Goal: Information Seeking & Learning: Learn about a topic

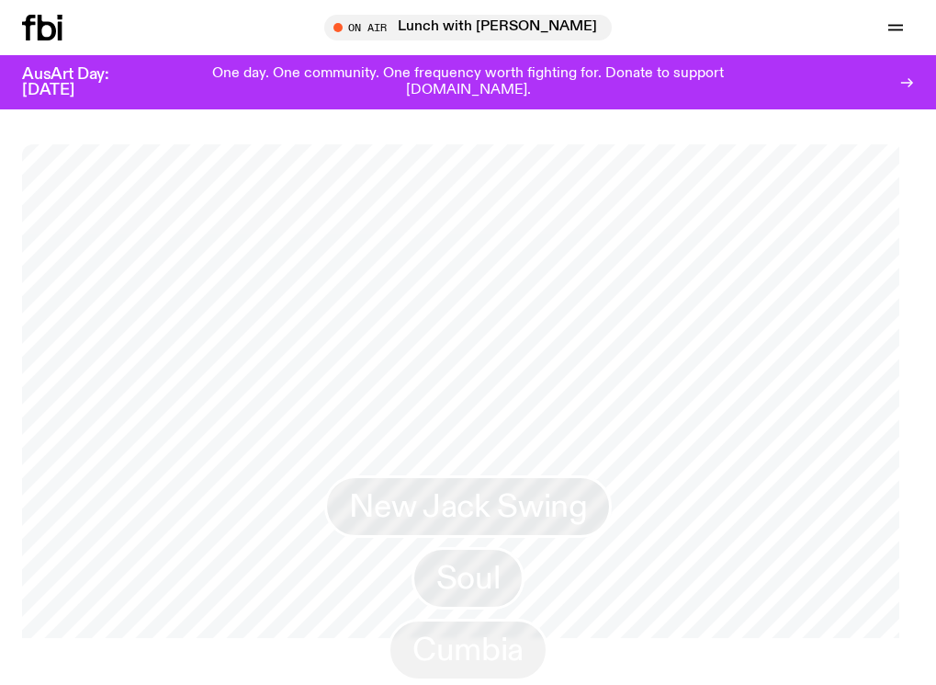
scroll to position [1734, 0]
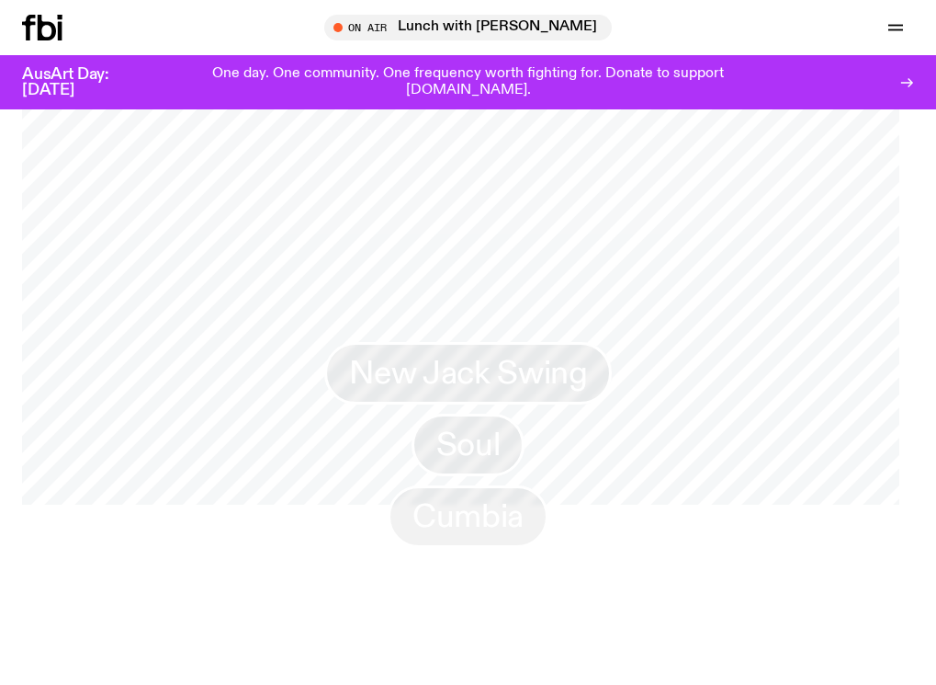
drag, startPoint x: 752, startPoint y: 281, endPoint x: 225, endPoint y: 291, distance: 526.6
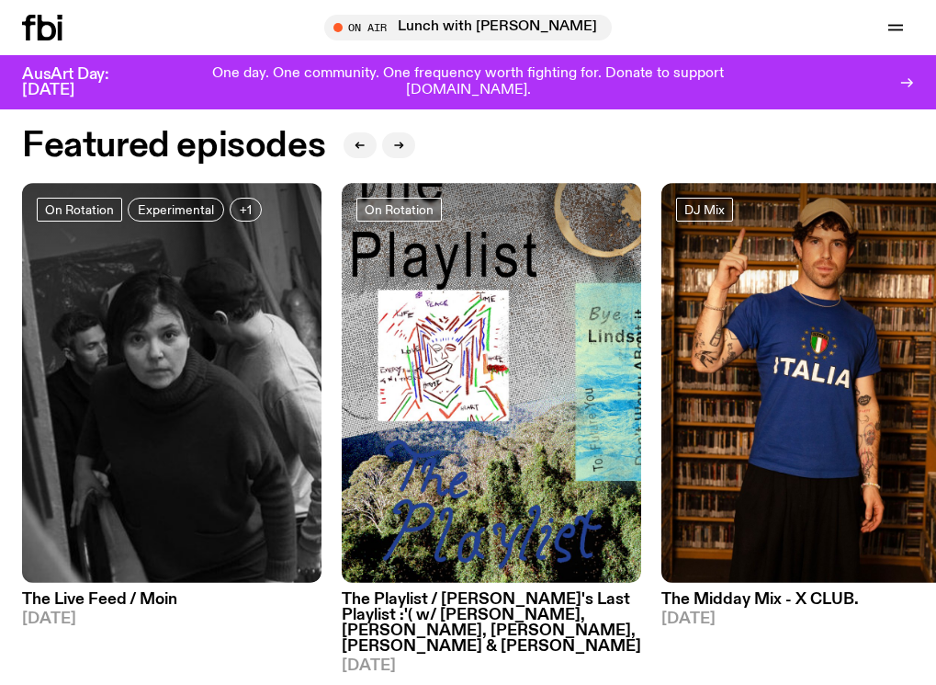
scroll to position [631, 0]
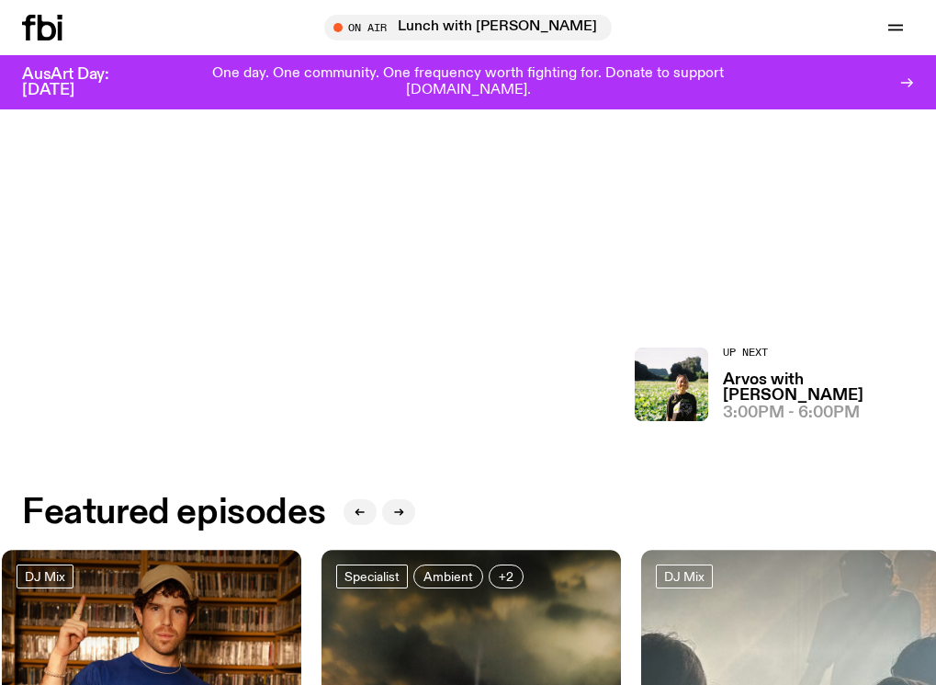
drag, startPoint x: 640, startPoint y: 289, endPoint x: 67, endPoint y: 289, distance: 572.4
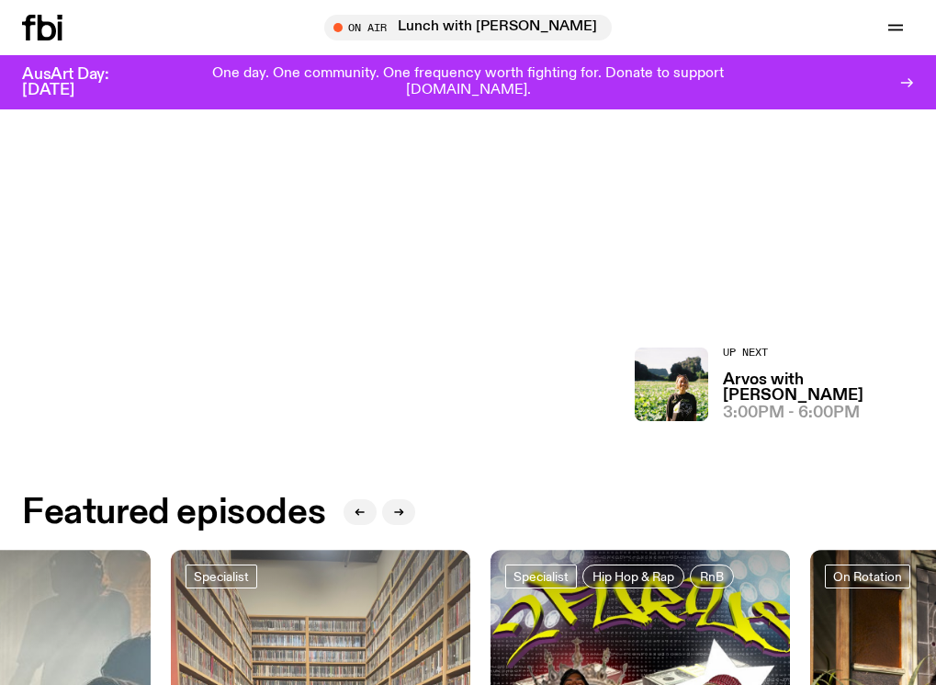
drag, startPoint x: 640, startPoint y: 279, endPoint x: 82, endPoint y: 270, distance: 557.8
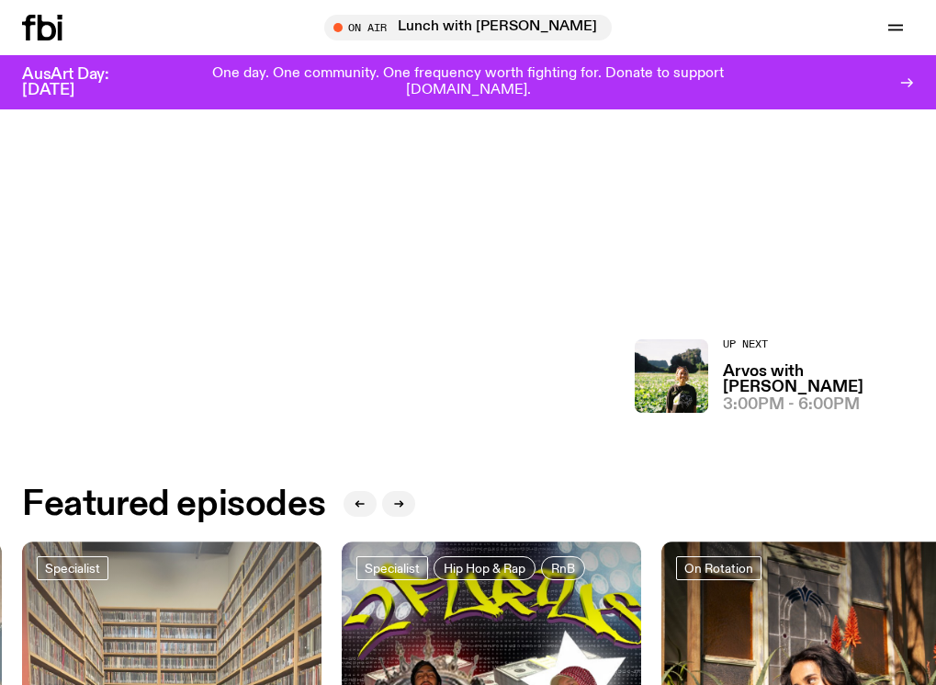
scroll to position [447, 0]
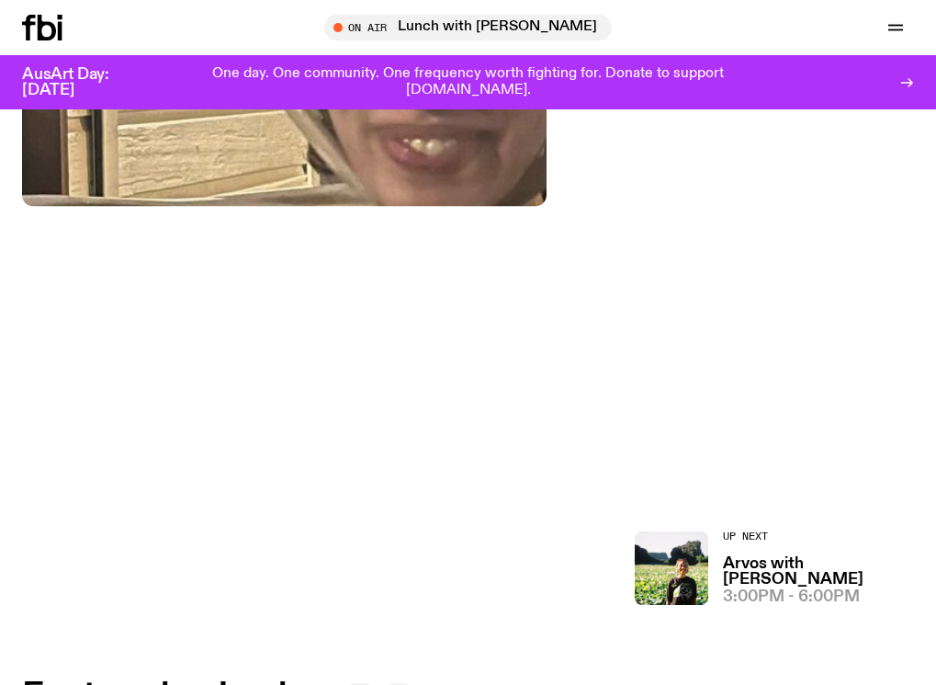
click at [290, 680] on h2 "Featured episodes" at bounding box center [173, 696] width 303 height 33
click at [403, 683] on button "button" at bounding box center [398, 696] width 33 height 26
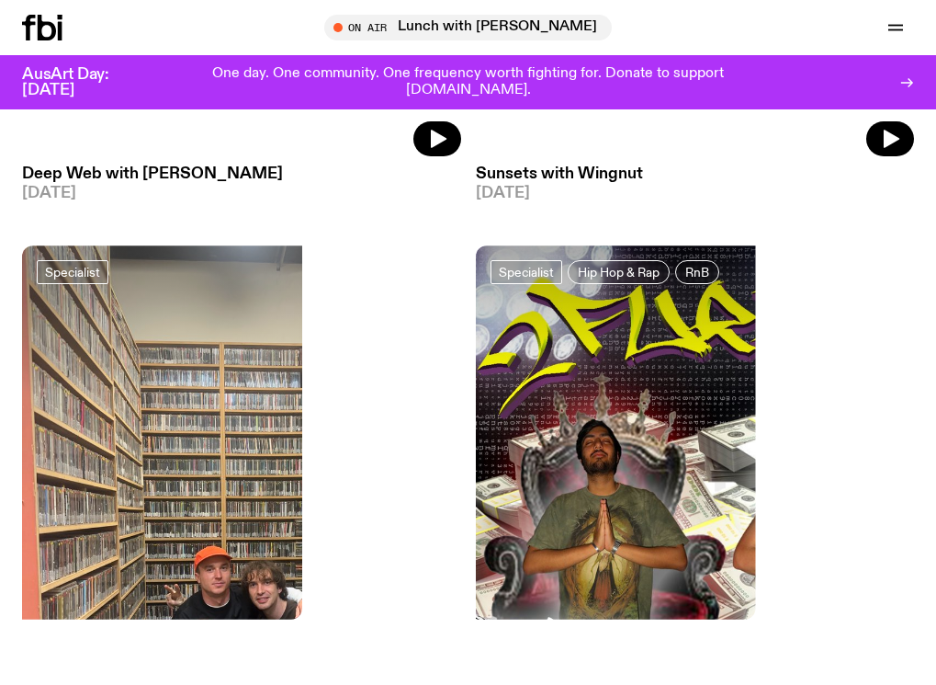
scroll to position [1277, 0]
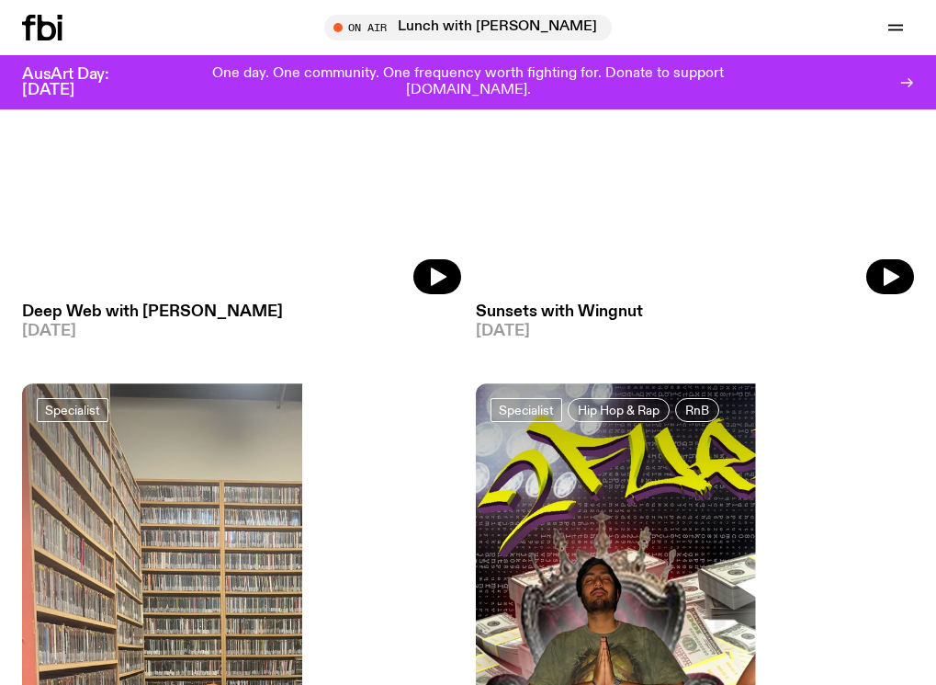
click at [35, 23] on icon at bounding box center [28, 28] width 13 height 26
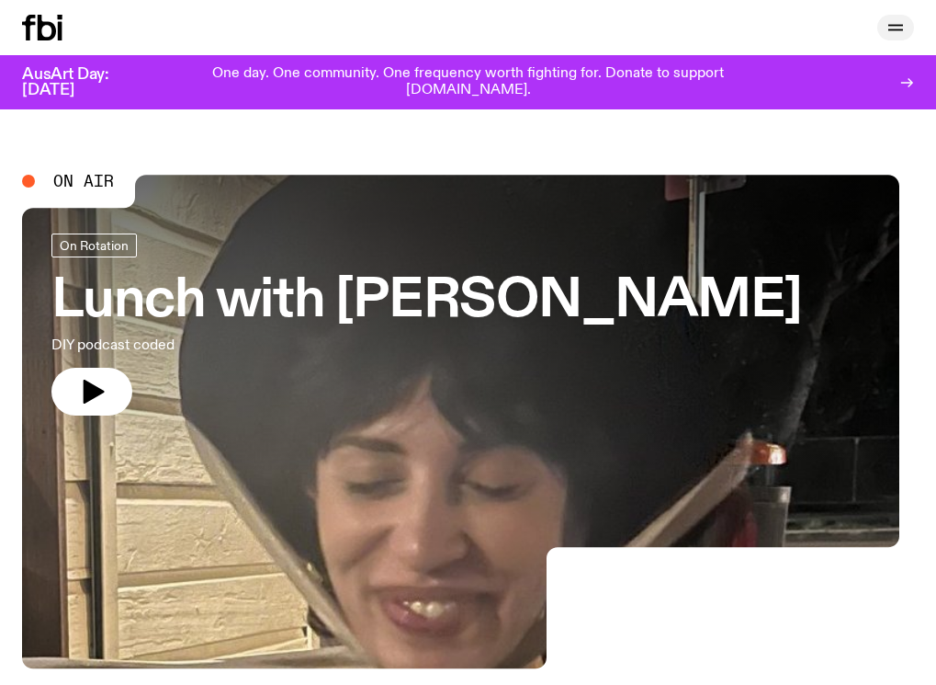
click at [897, 39] on icon "button" at bounding box center [896, 28] width 22 height 22
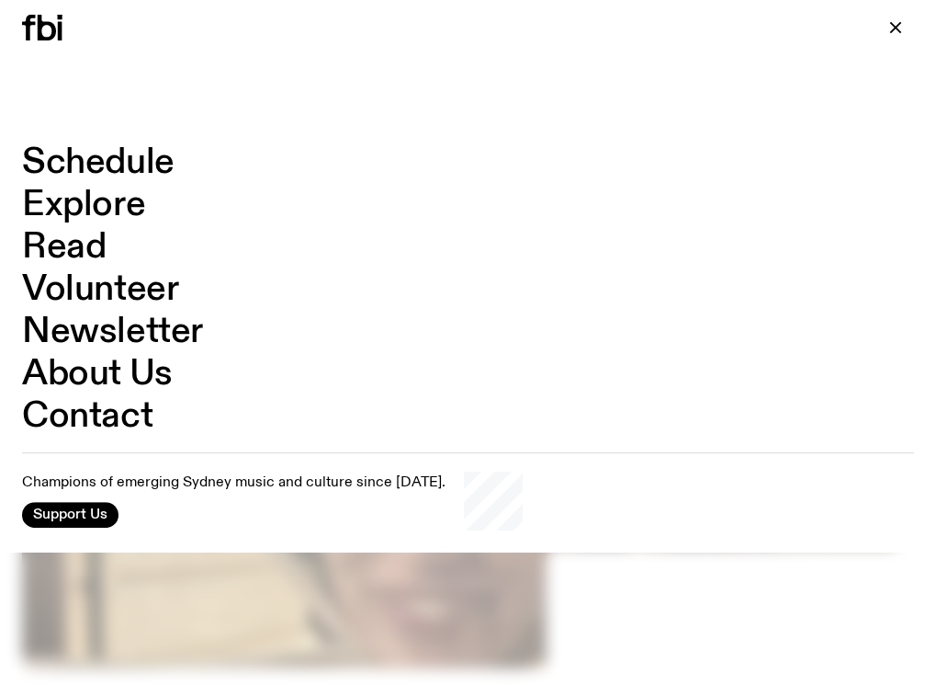
click at [155, 156] on link "Schedule" at bounding box center [98, 162] width 153 height 35
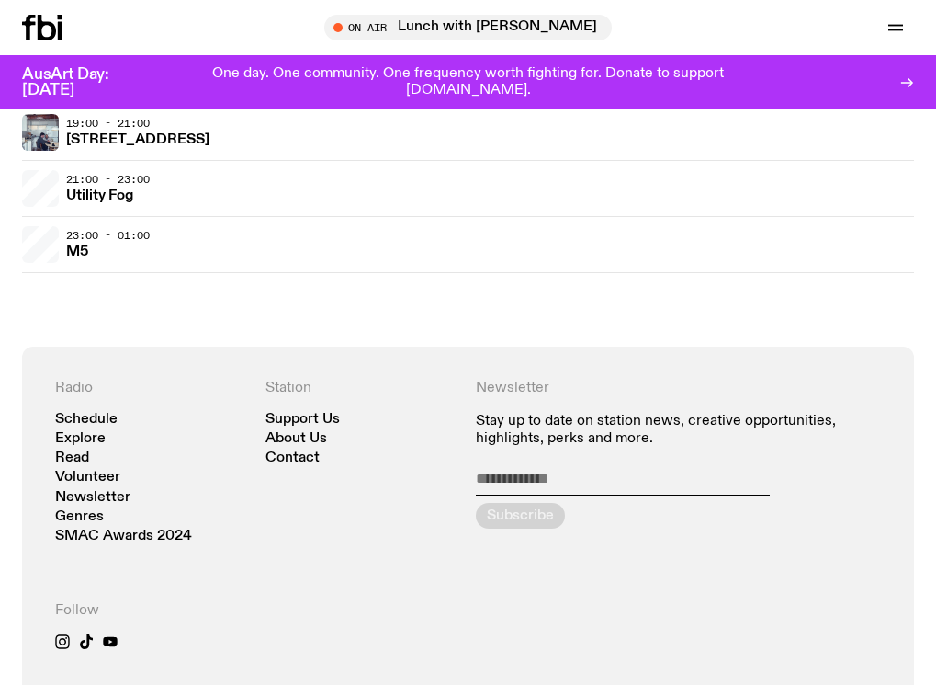
scroll to position [970, 0]
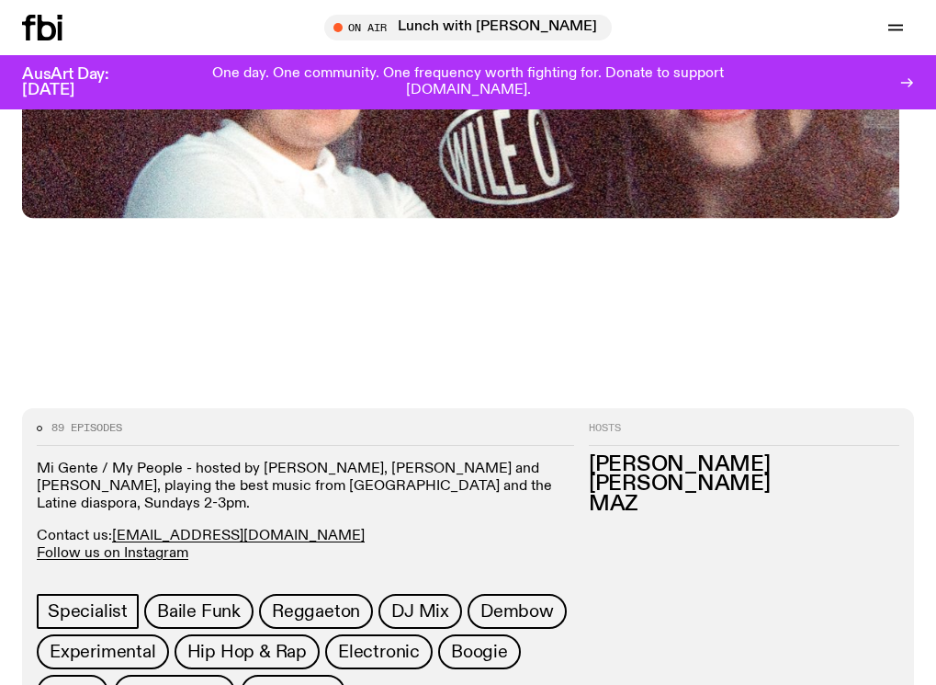
scroll to position [979, 0]
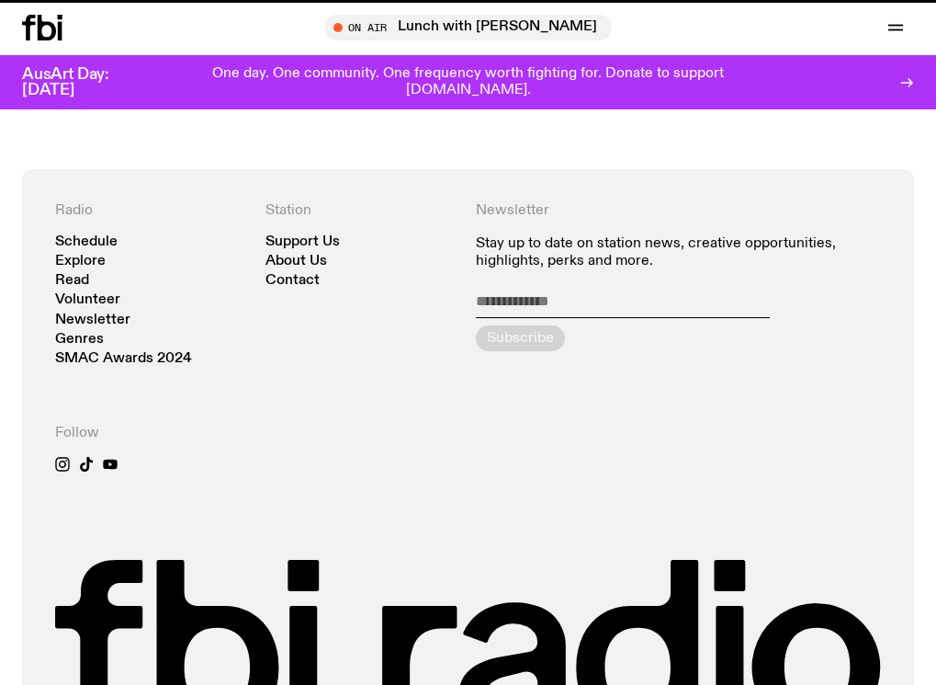
scroll to position [970, 0]
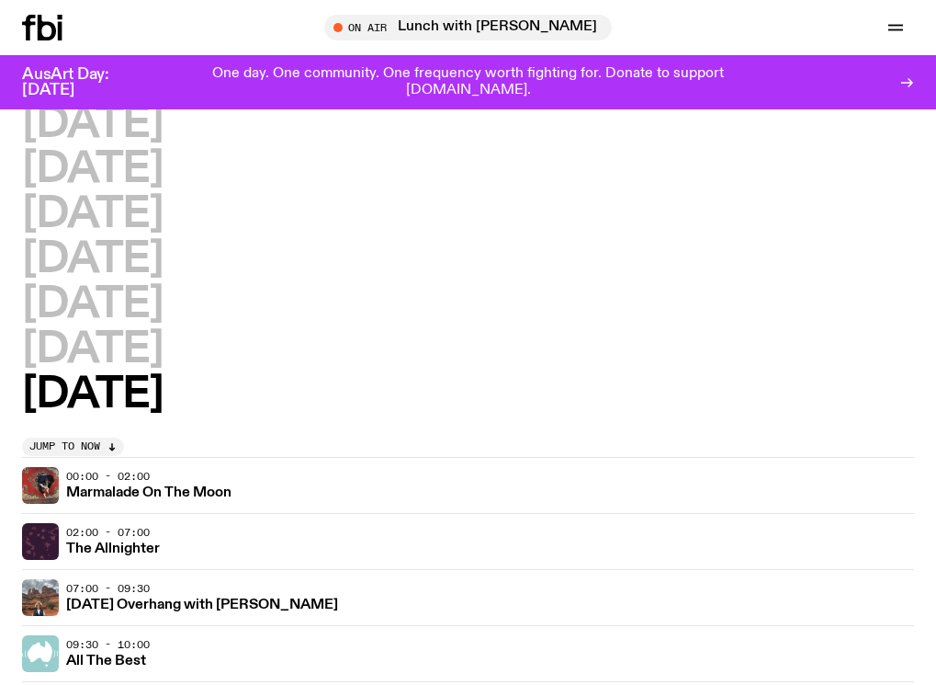
scroll to position [51, 0]
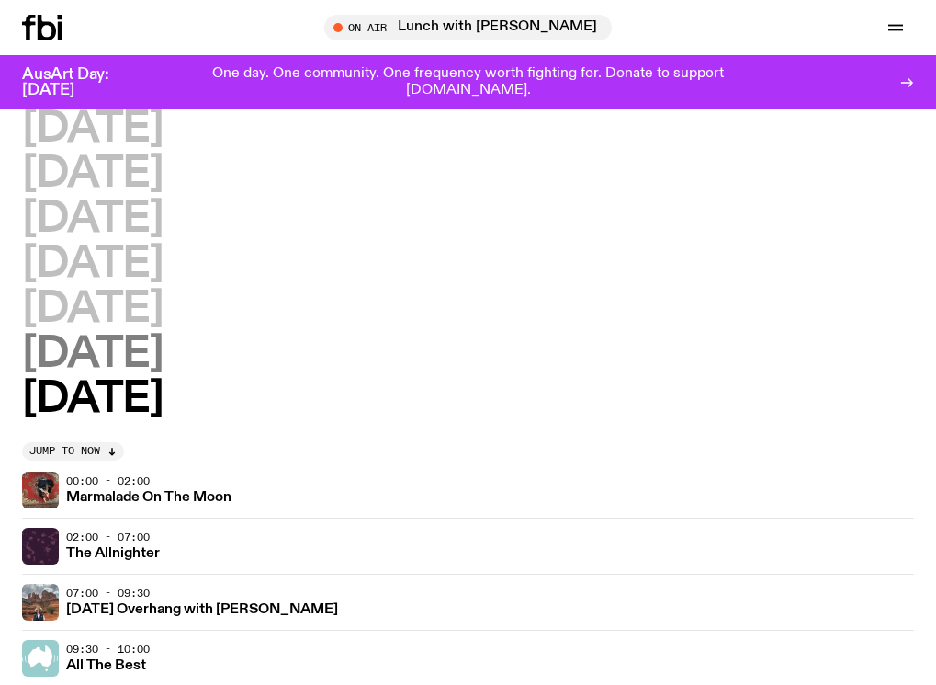
click at [157, 359] on h2 "[DATE]" at bounding box center [92, 354] width 141 height 41
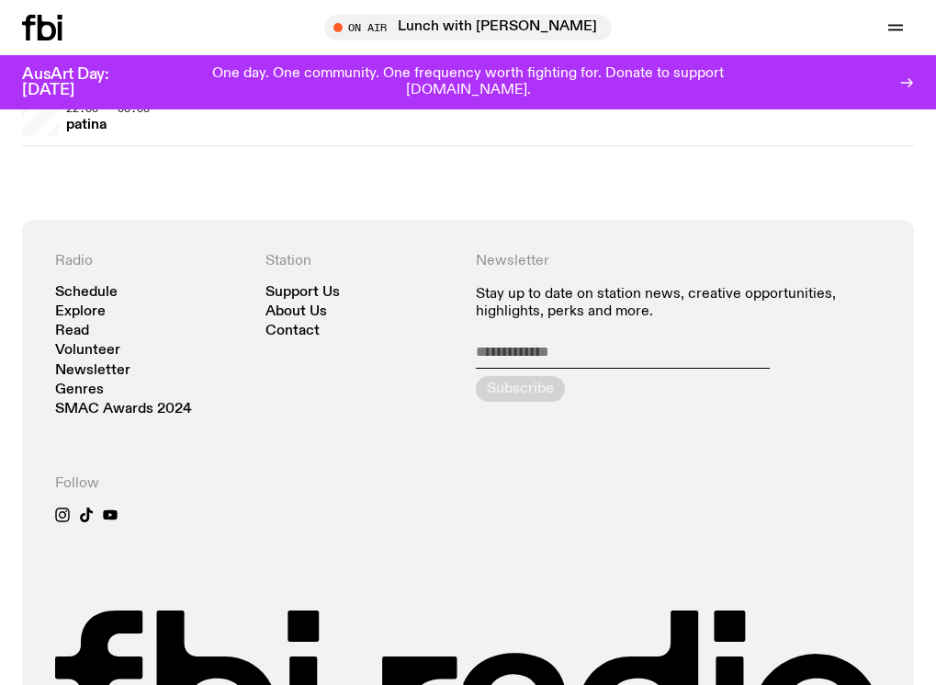
scroll to position [1246, 0]
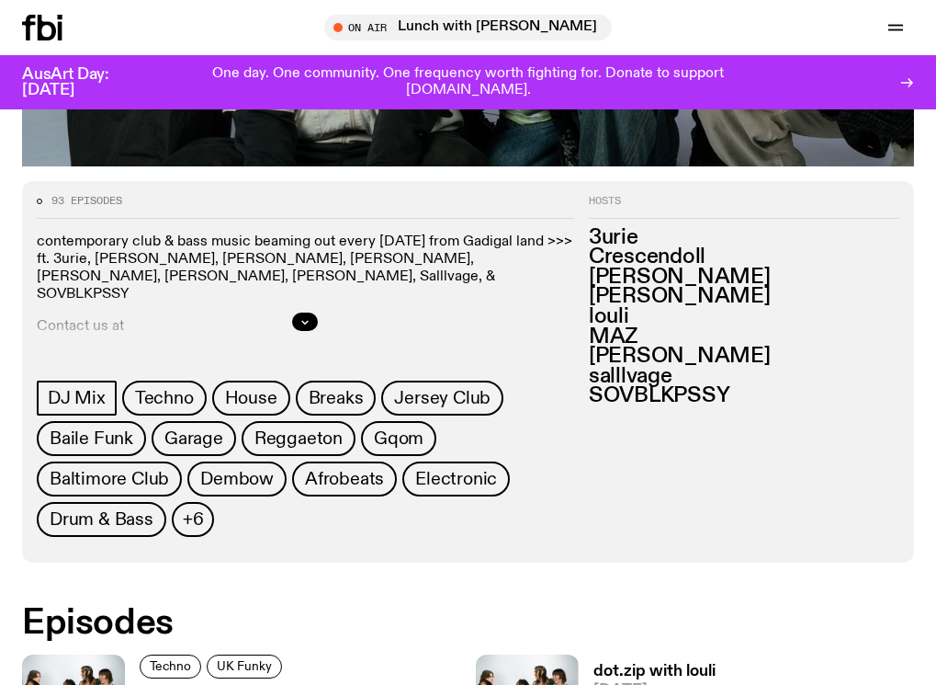
scroll to position [816, 0]
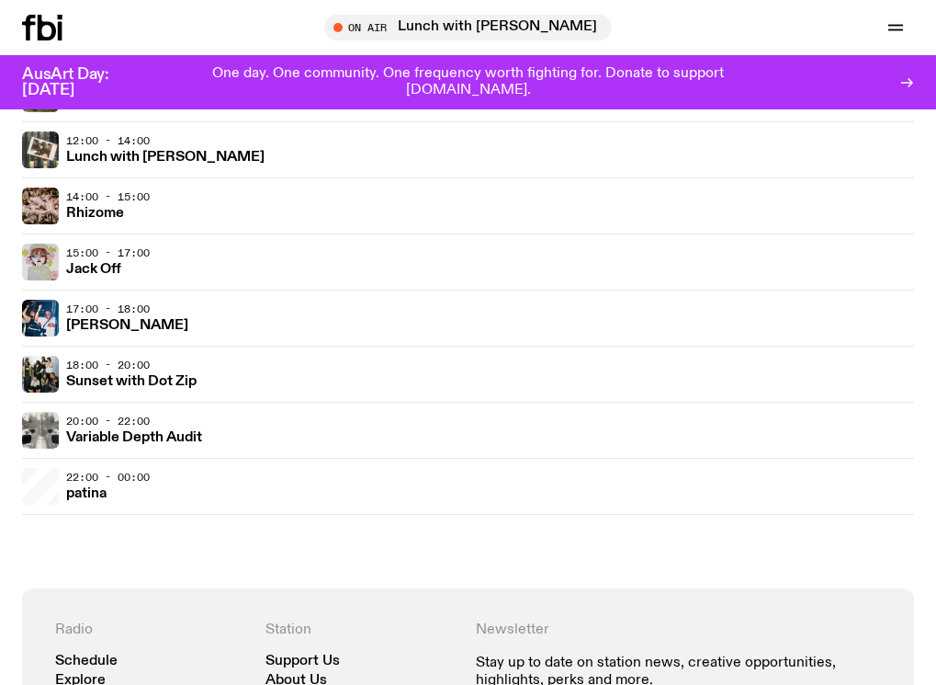
scroll to position [695, 0]
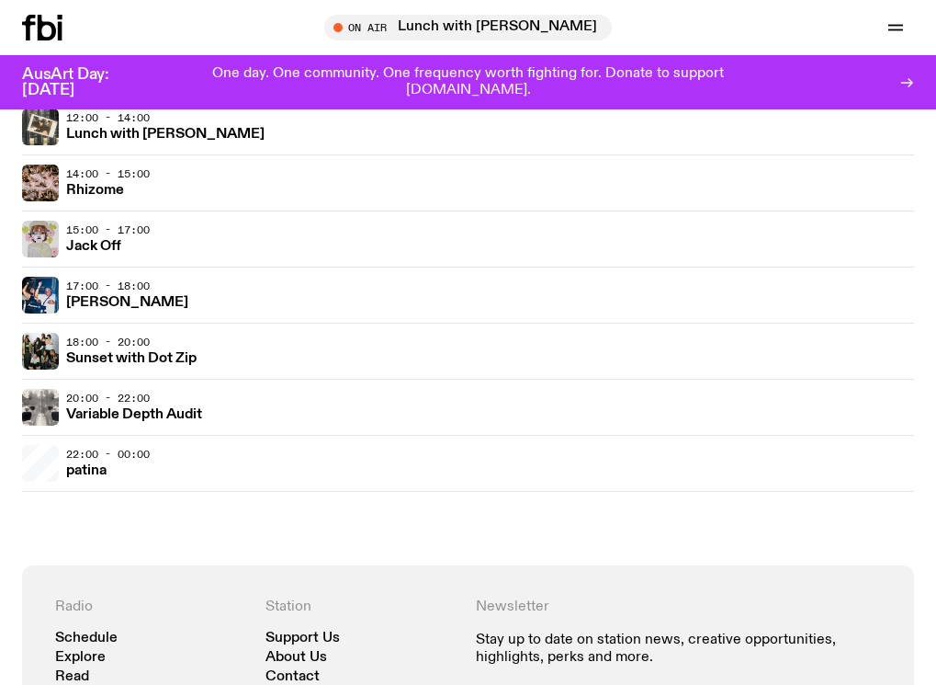
click at [158, 85] on h3 "Limbs Akimbo" at bounding box center [112, 79] width 92 height 14
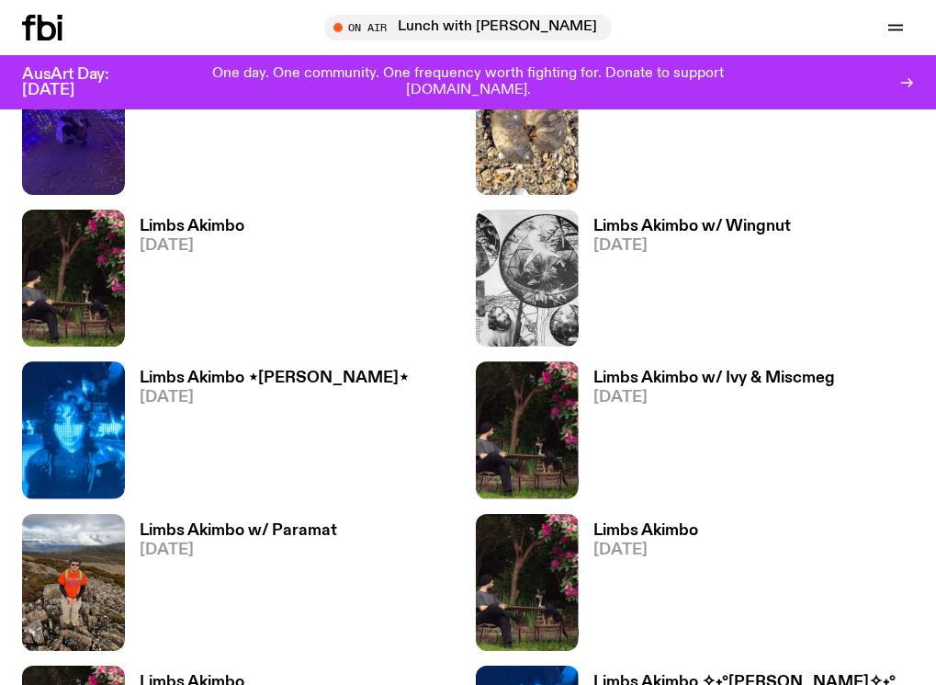
scroll to position [1458, 0]
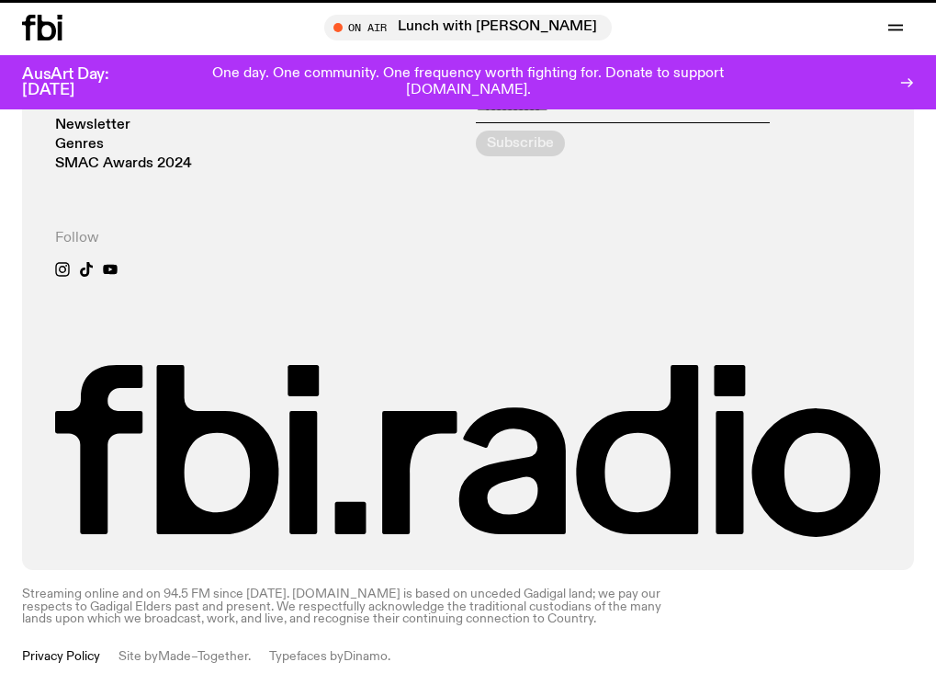
scroll to position [695, 0]
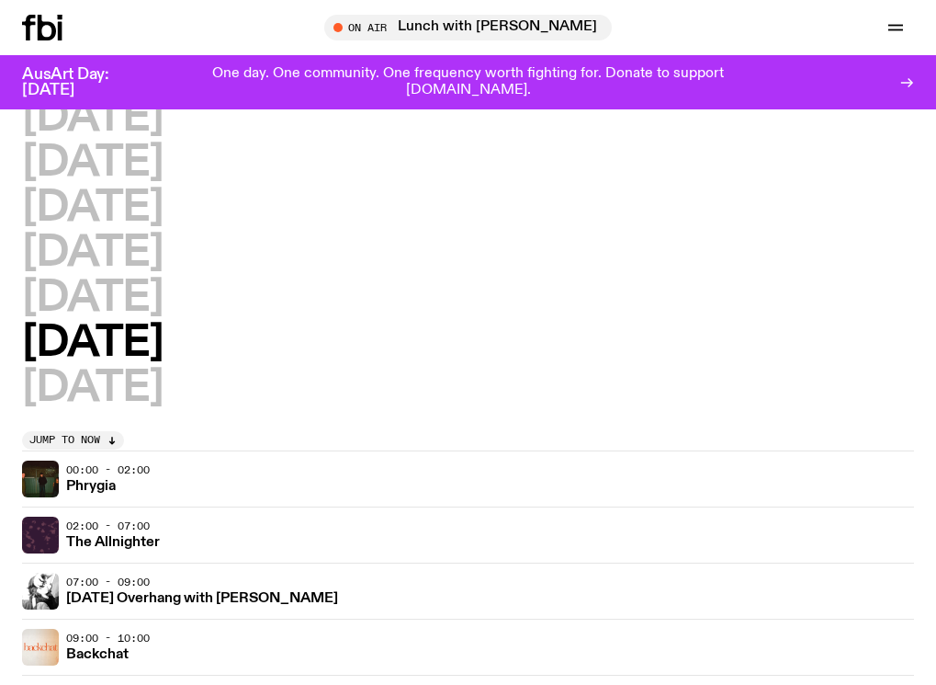
scroll to position [51, 0]
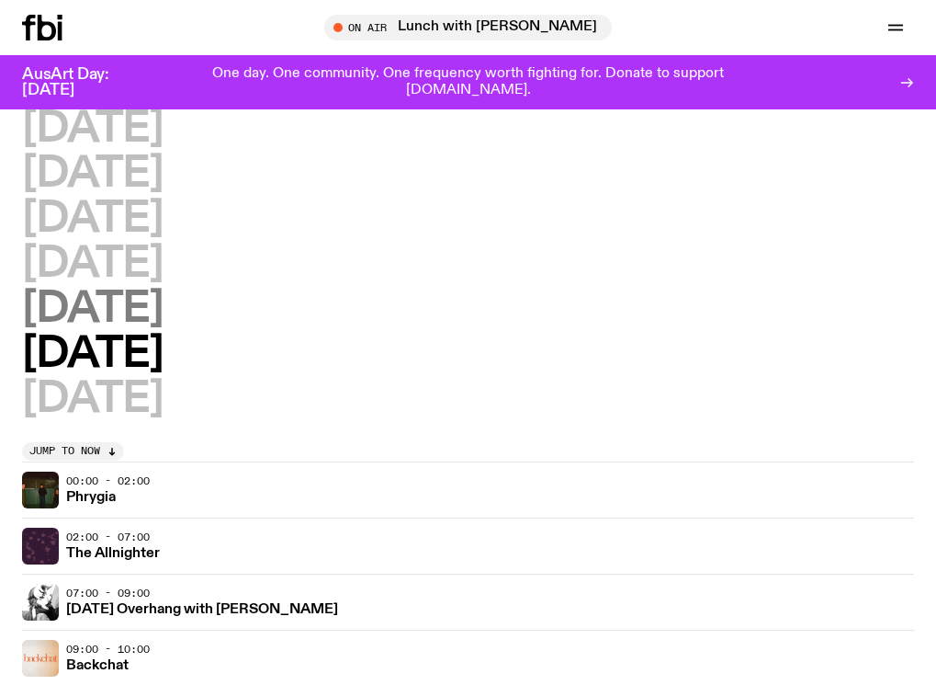
click at [142, 321] on h2 "[DATE]" at bounding box center [92, 309] width 141 height 41
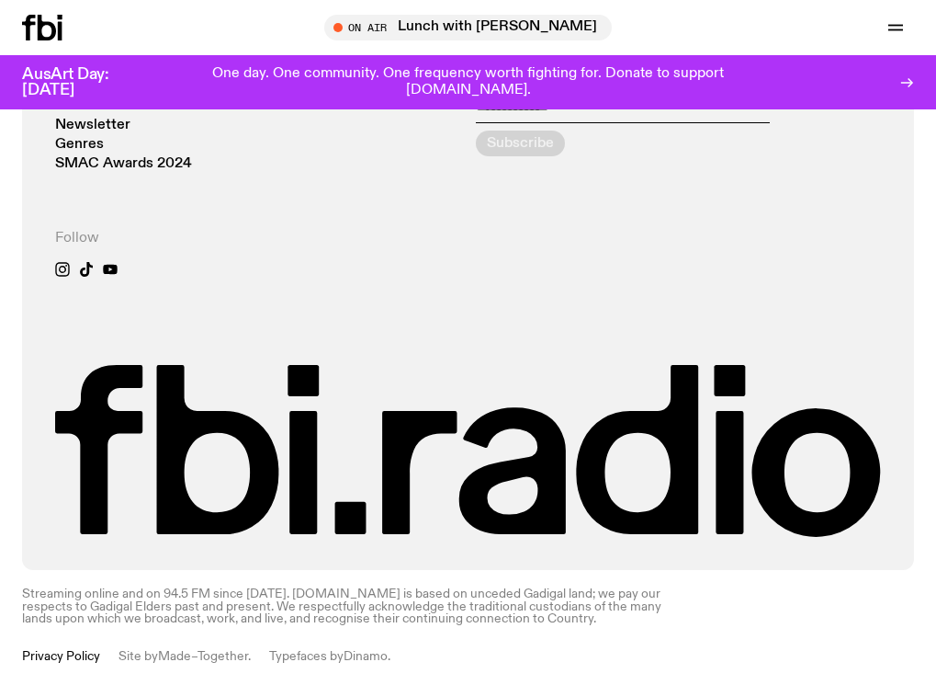
scroll to position [1246, 0]
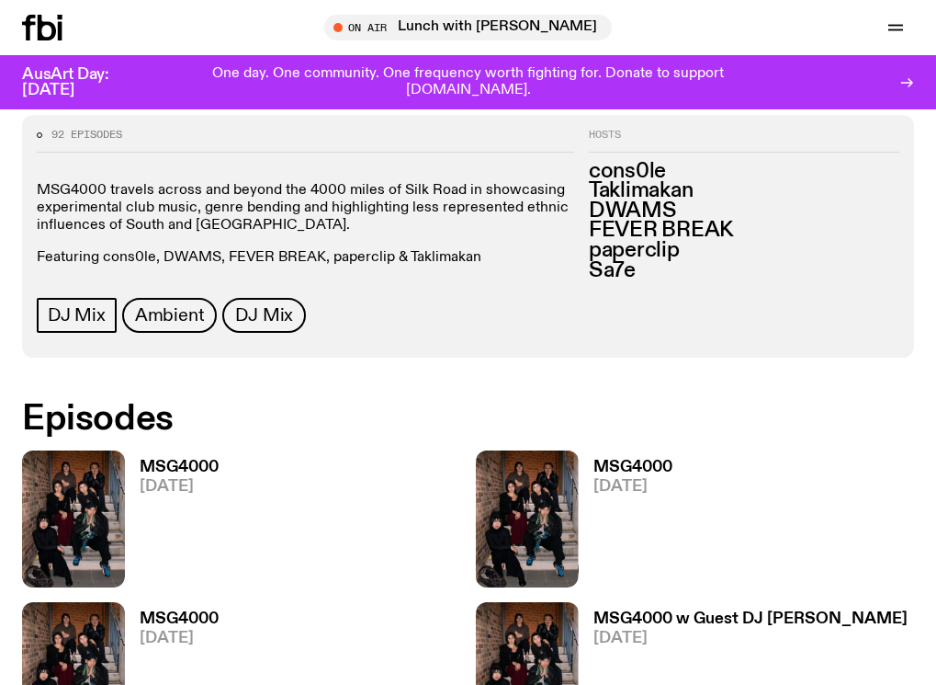
scroll to position [813, 0]
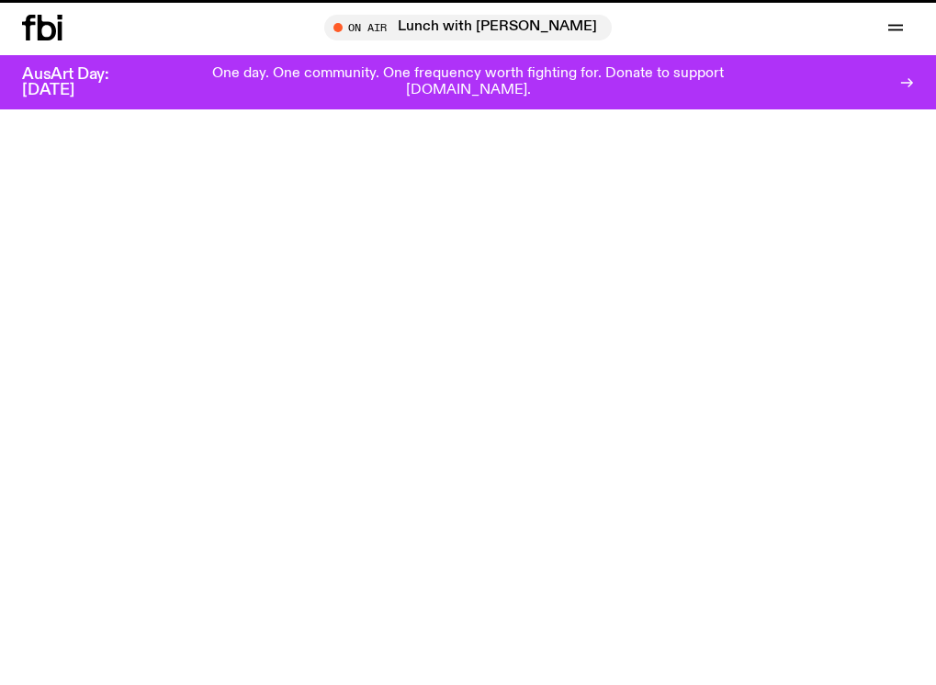
scroll to position [1246, 0]
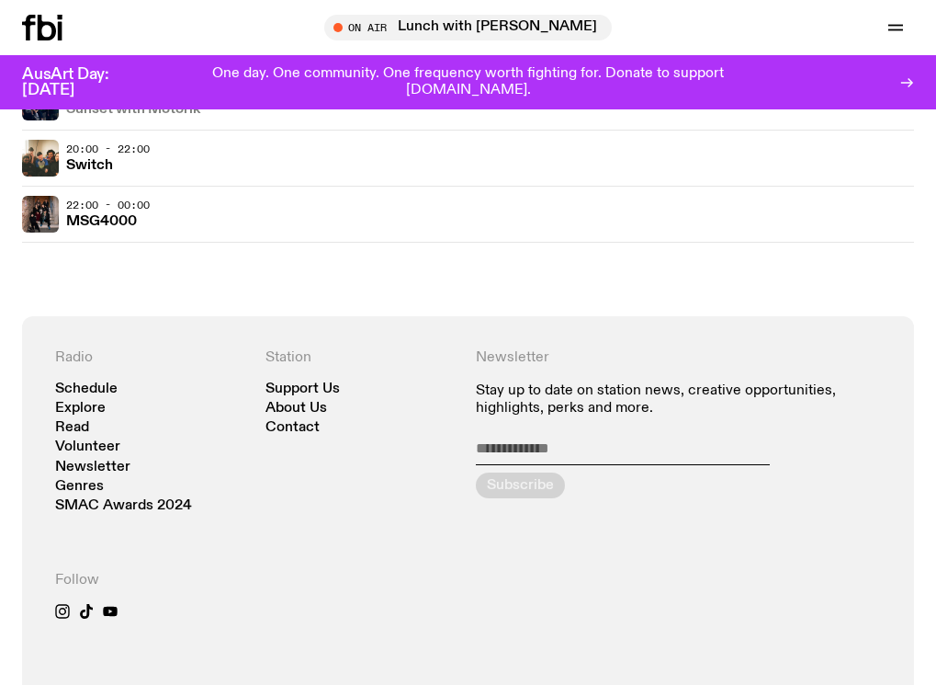
scroll to position [878, 0]
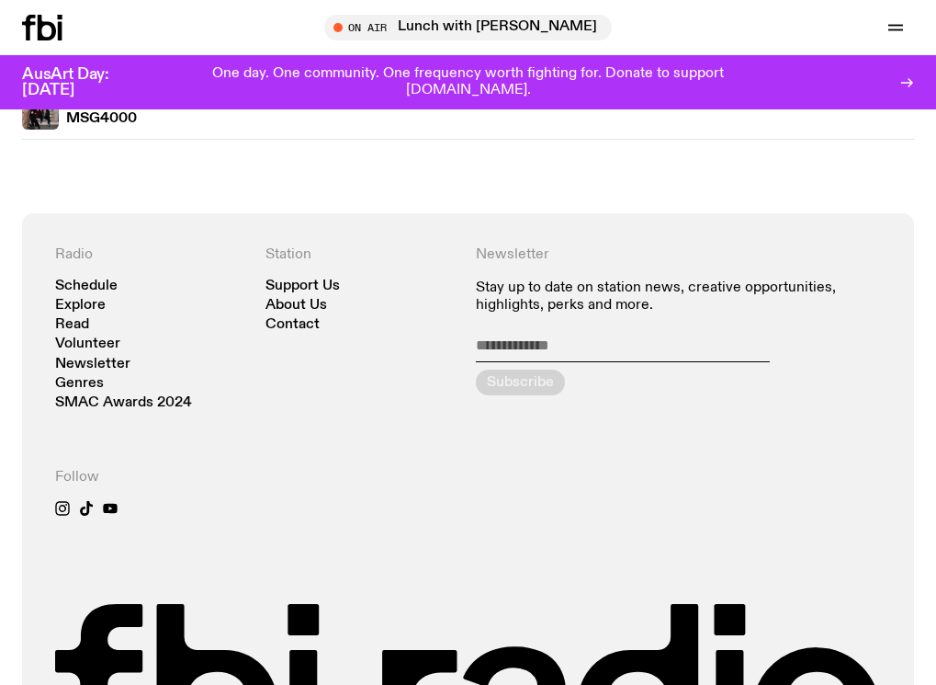
click at [113, 70] on h3 "Switch" at bounding box center [89, 63] width 47 height 14
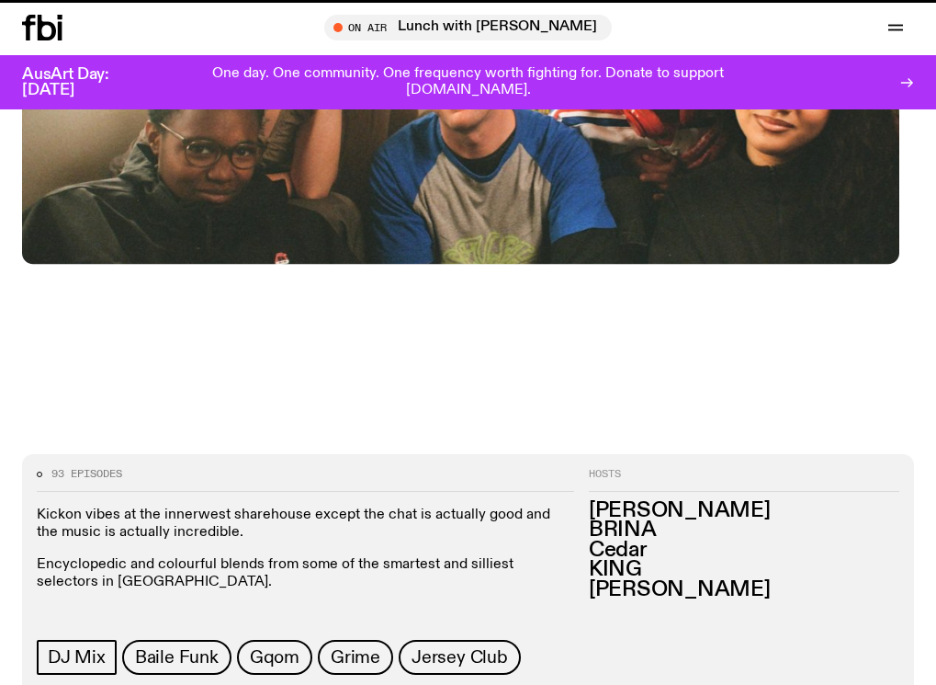
scroll to position [925, 0]
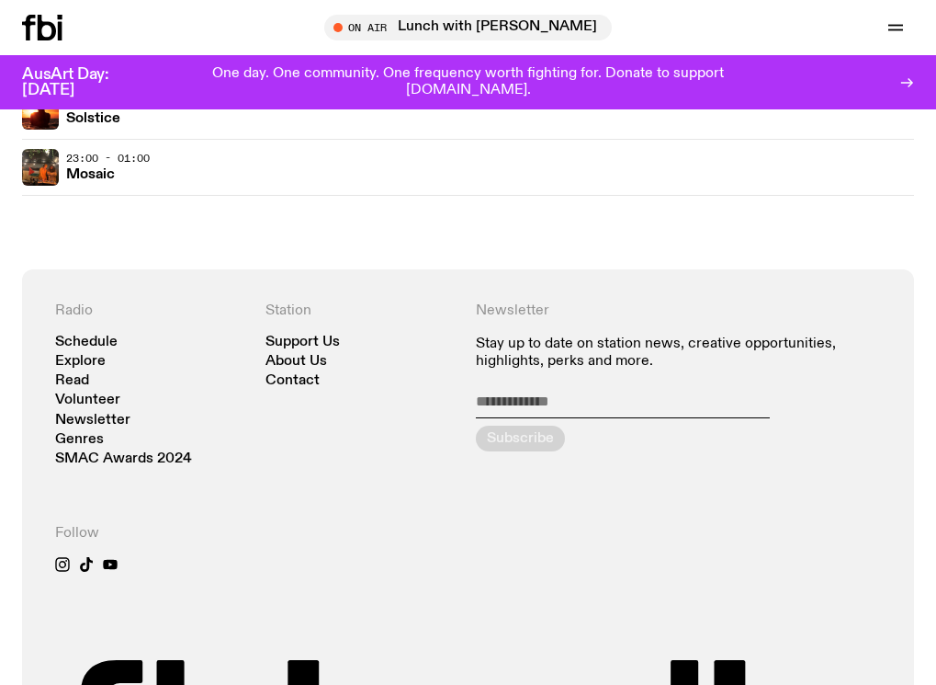
drag, startPoint x: 115, startPoint y: 389, endPoint x: 242, endPoint y: 370, distance: 128.1
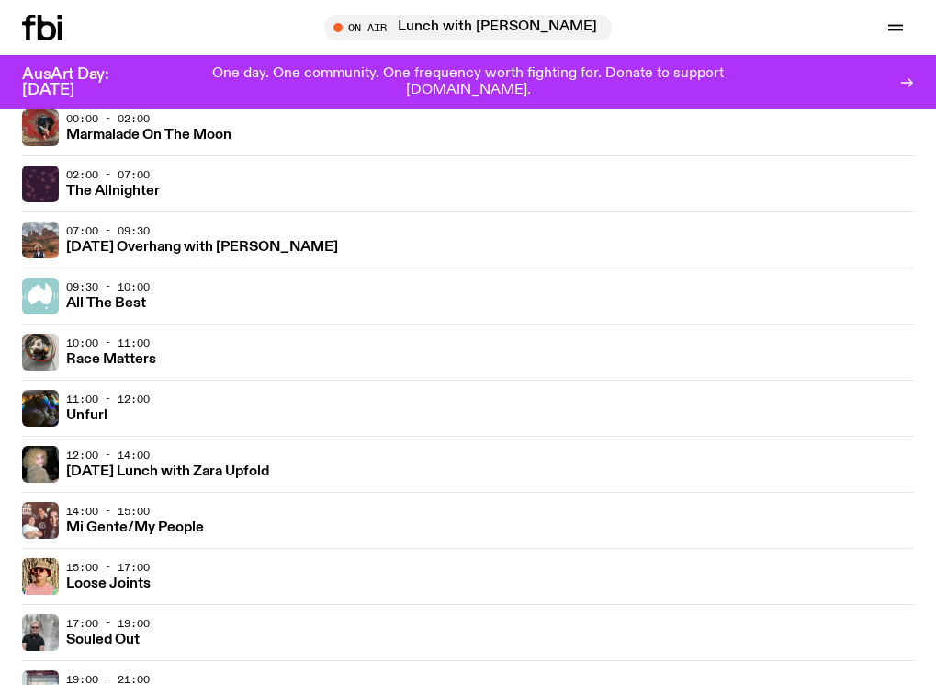
scroll to position [511, 0]
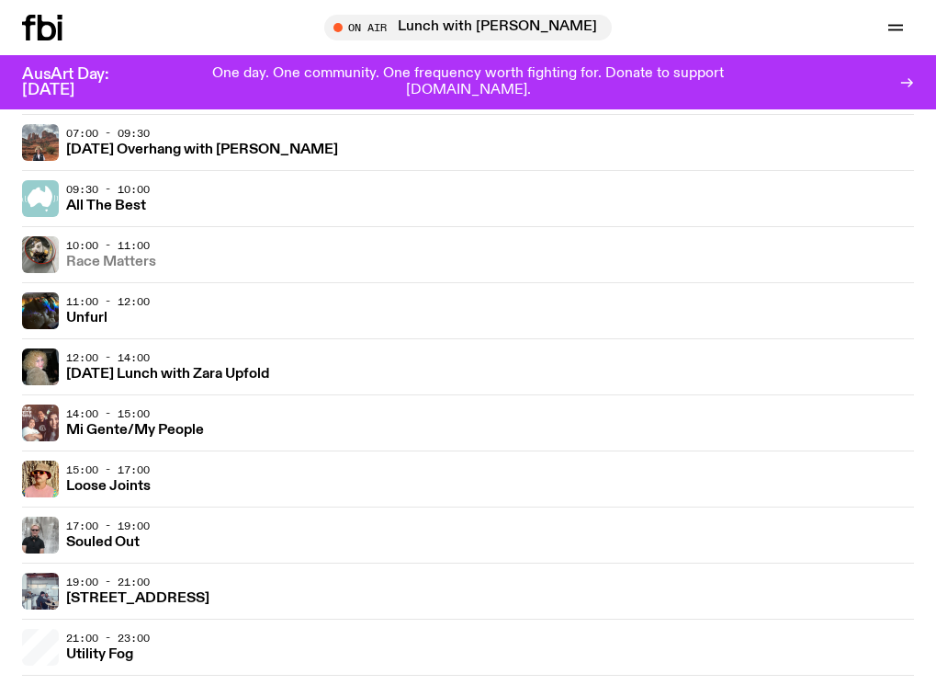
click at [156, 269] on h3 "Race Matters" at bounding box center [111, 262] width 90 height 14
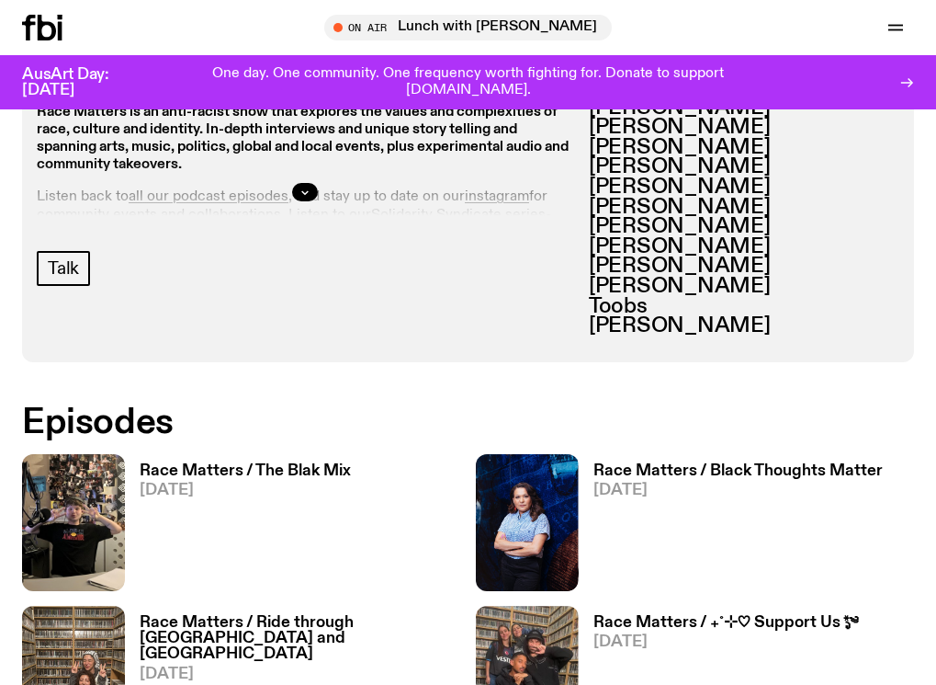
scroll to position [1001, 0]
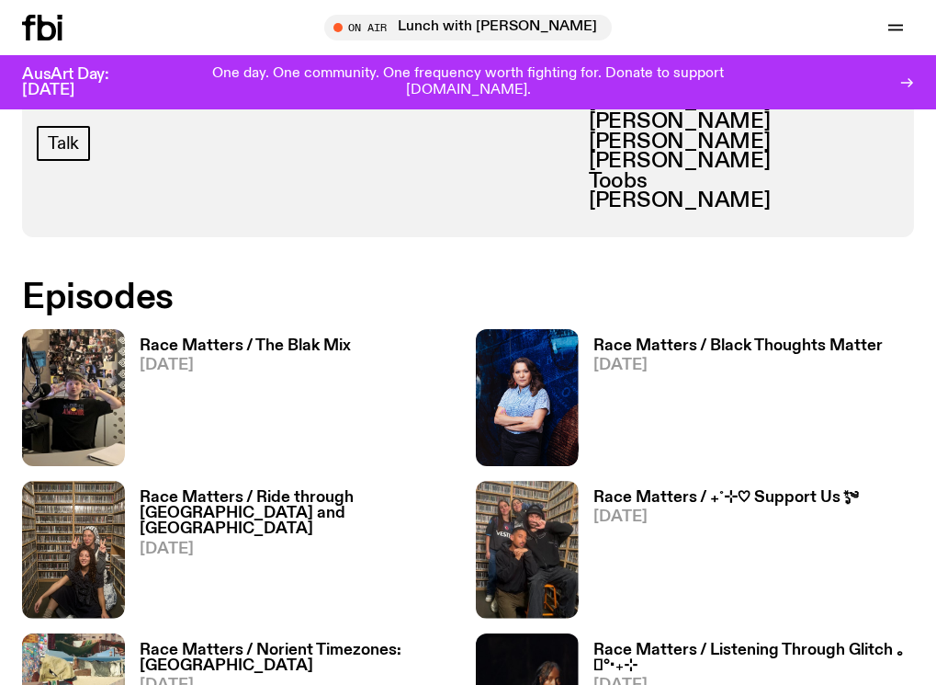
click at [306, 338] on h3 "Race Matters / The Blak Mix" at bounding box center [245, 346] width 211 height 16
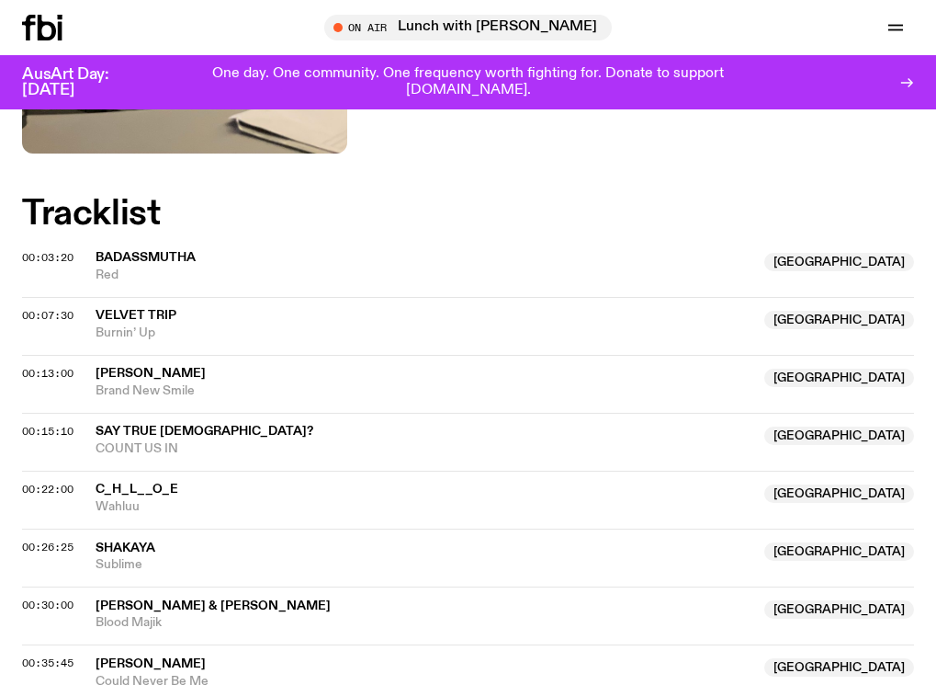
scroll to position [545, 0]
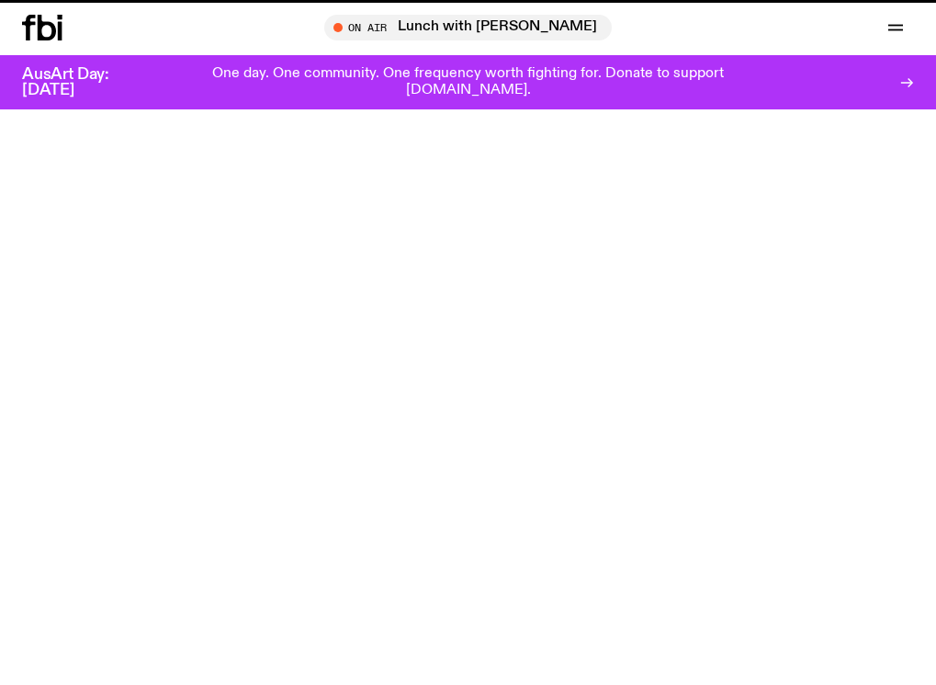
scroll to position [1001, 0]
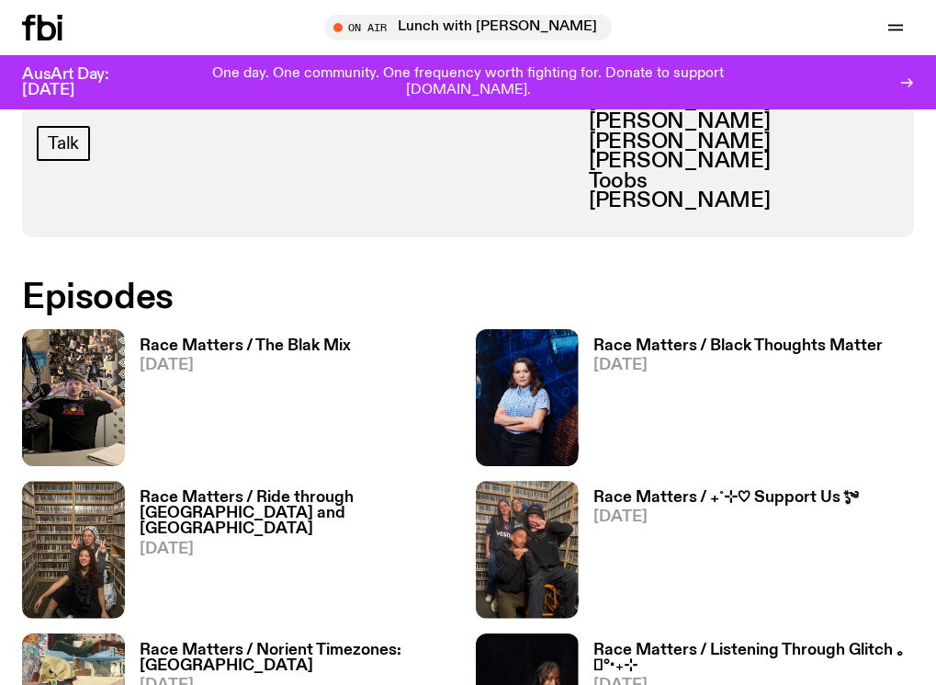
click at [46, 26] on icon at bounding box center [47, 28] width 18 height 26
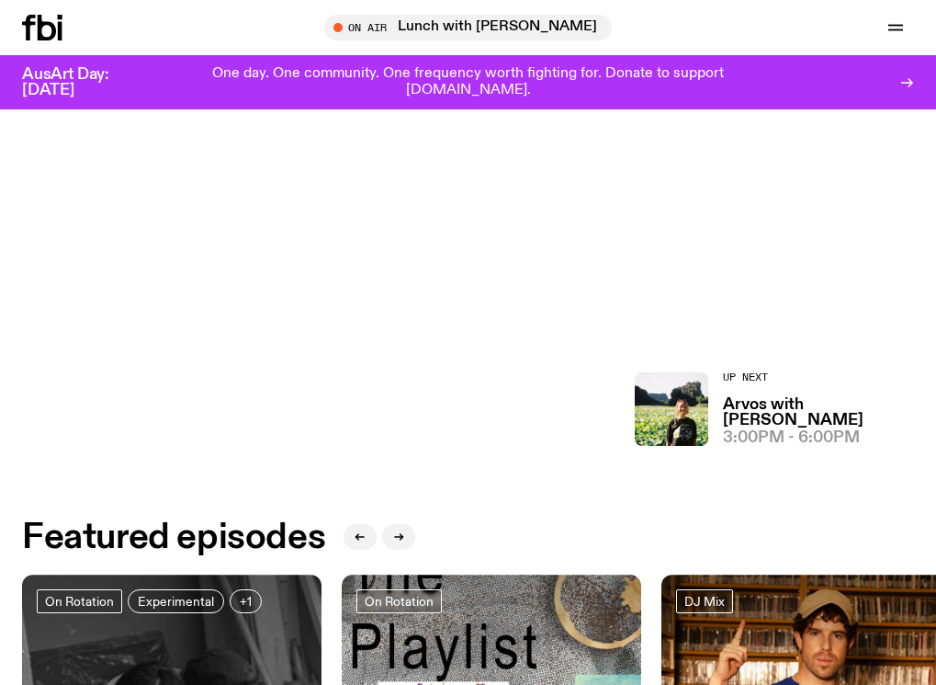
scroll to position [629, 0]
